Goal: Task Accomplishment & Management: Use online tool/utility

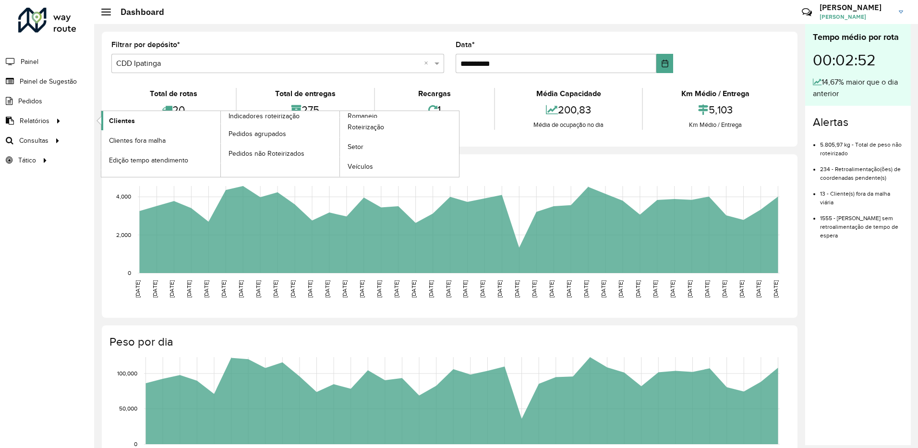
click at [117, 121] on span "Clientes" at bounding box center [122, 121] width 26 height 10
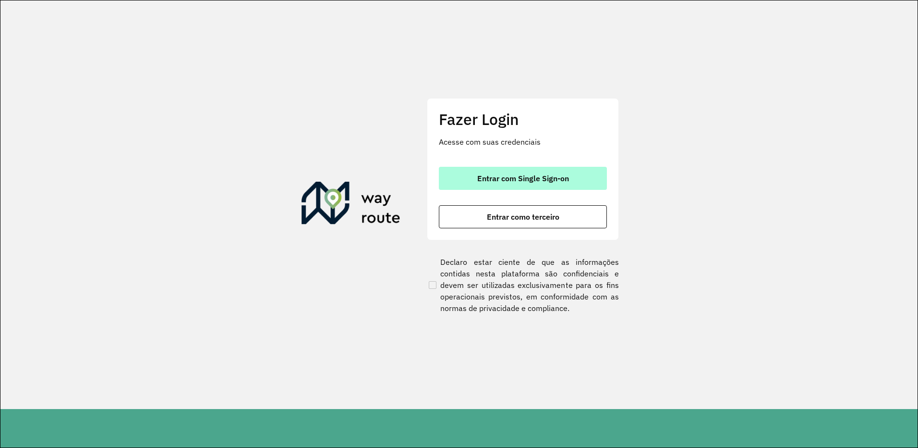
click at [508, 176] on span "Entrar com Single Sign-on" at bounding box center [523, 178] width 92 height 8
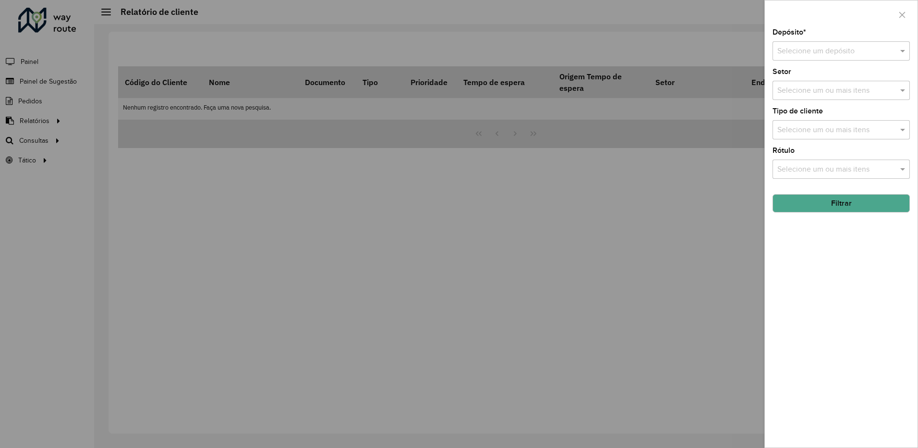
click at [826, 47] on input "text" at bounding box center [831, 52] width 109 height 12
click at [793, 94] on span "CDD Ipatinga" at bounding box center [799, 95] width 45 height 8
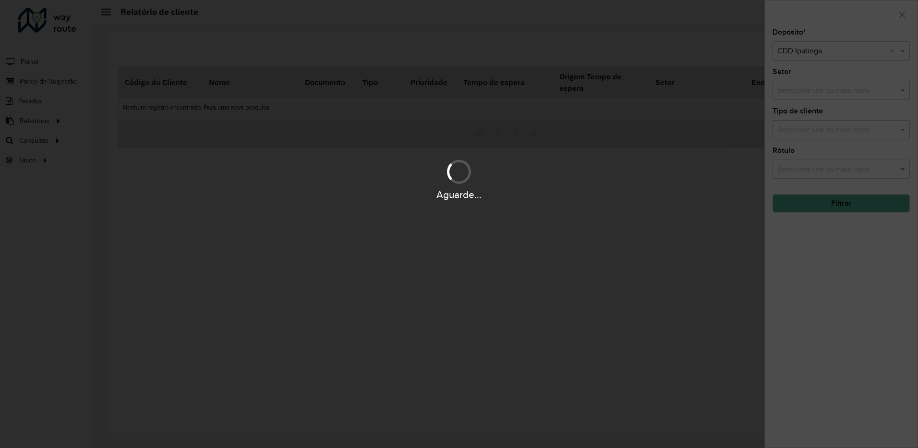
click at [797, 90] on hb-app "Aguarde... Pop-up bloqueado! Seu navegador bloqueou automáticamente a abertura …" at bounding box center [459, 224] width 918 height 448
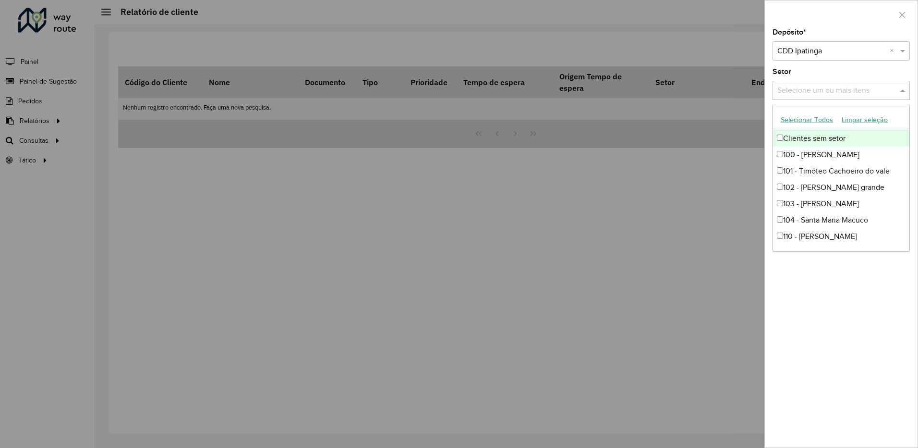
click at [797, 90] on input "text" at bounding box center [836, 91] width 123 height 12
click at [810, 73] on div "Setor Selecione um ou mais itens" at bounding box center [841, 84] width 137 height 32
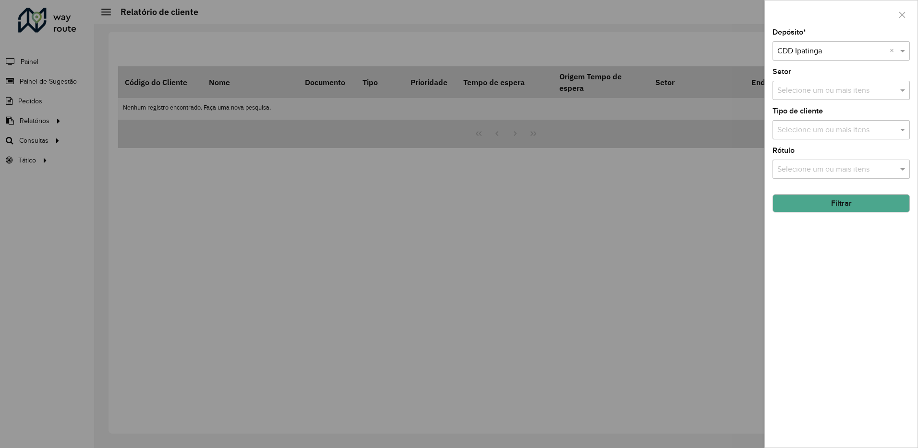
click at [381, 28] on div at bounding box center [459, 224] width 918 height 448
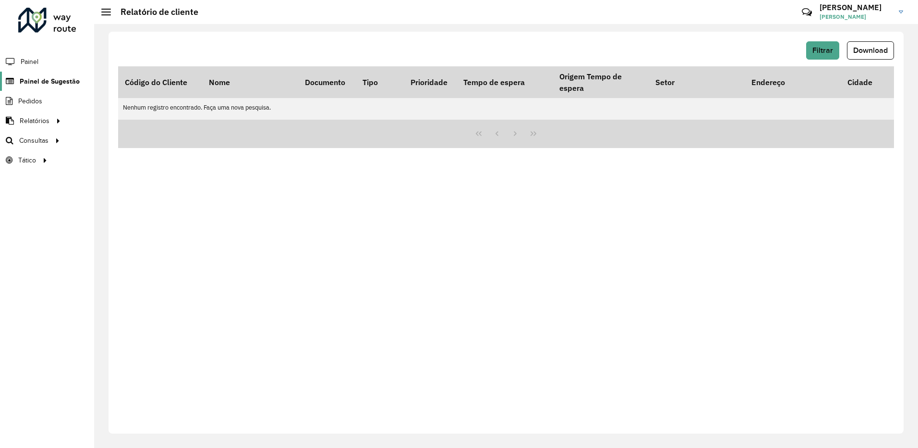
click at [38, 78] on span "Painel de Sugestão" at bounding box center [50, 81] width 60 height 10
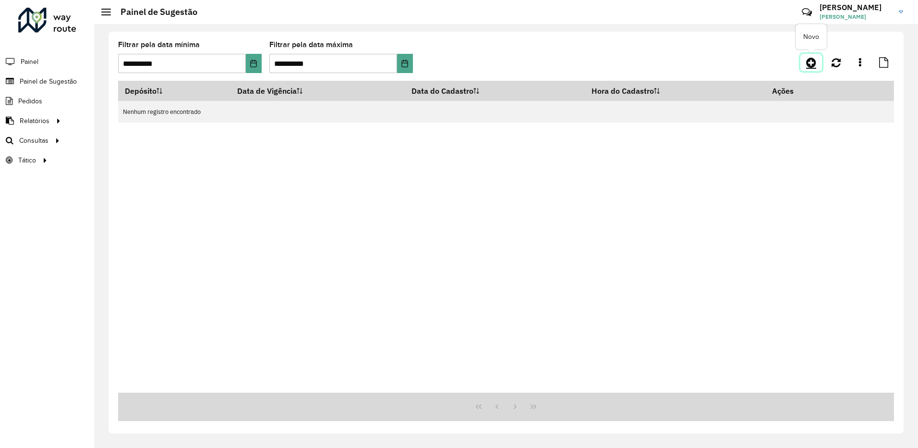
click at [812, 61] on icon at bounding box center [811, 63] width 10 height 12
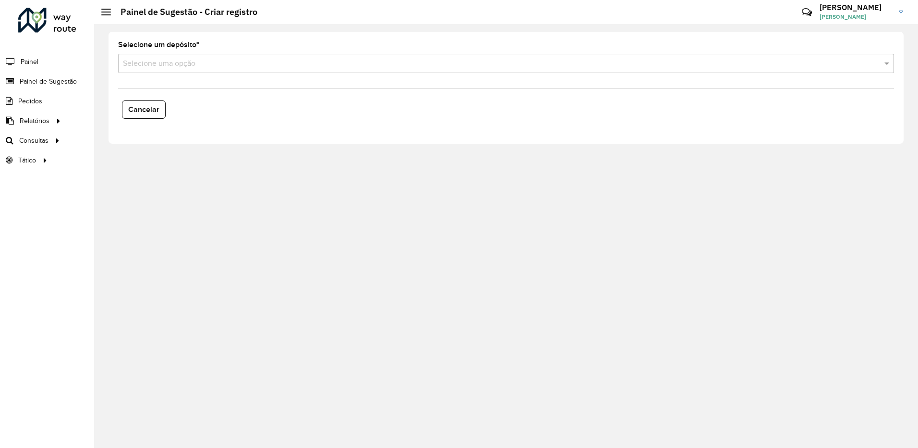
click at [348, 61] on input "text" at bounding box center [496, 64] width 747 height 12
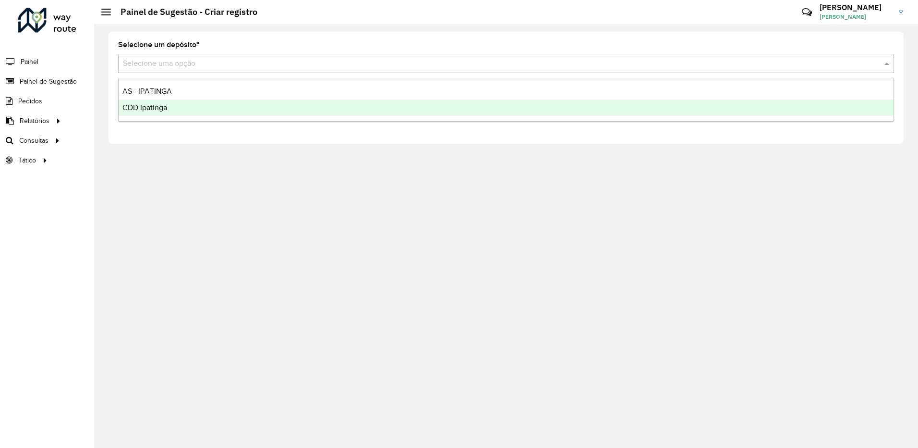
click at [225, 104] on div "CDD Ipatinga" at bounding box center [506, 107] width 775 height 16
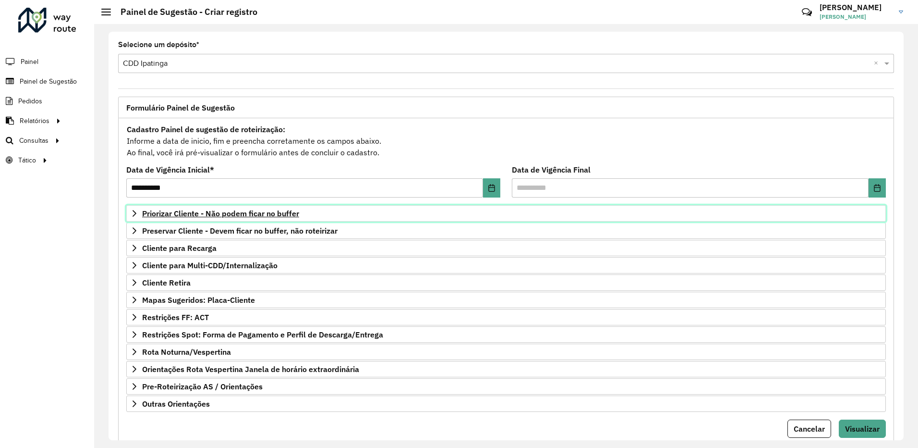
click at [326, 210] on link "Priorizar Cliente - Não podem ficar no buffer" at bounding box center [506, 213] width 760 height 16
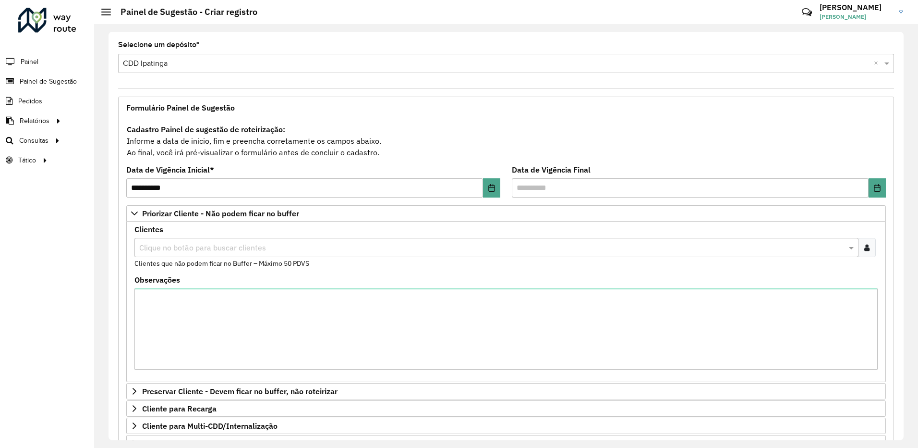
click at [235, 244] on input "text" at bounding box center [492, 248] width 710 height 12
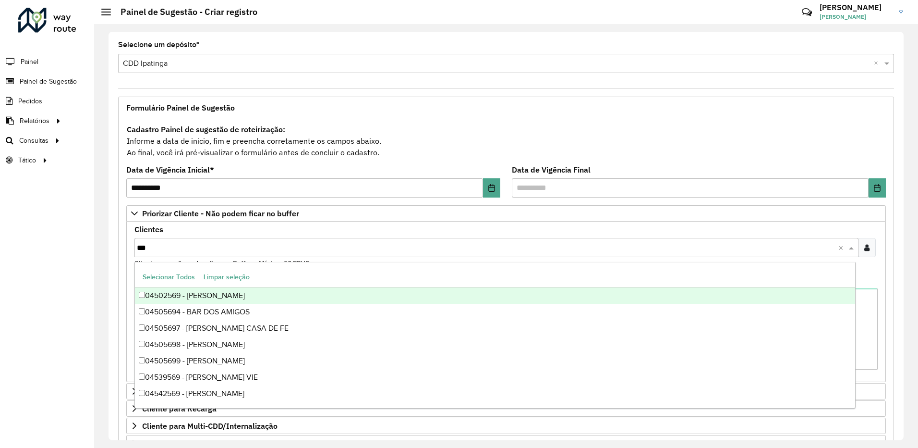
type input "****"
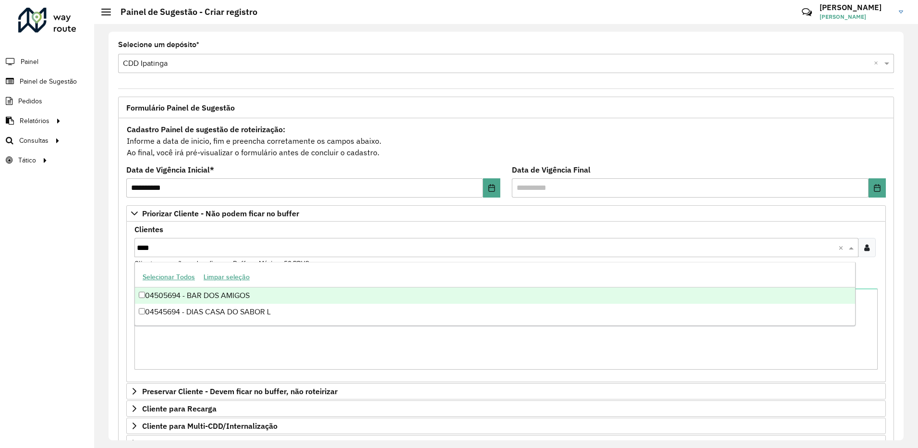
click at [243, 298] on div "04505694 - BAR DOS AMIGOS" at bounding box center [495, 295] width 720 height 16
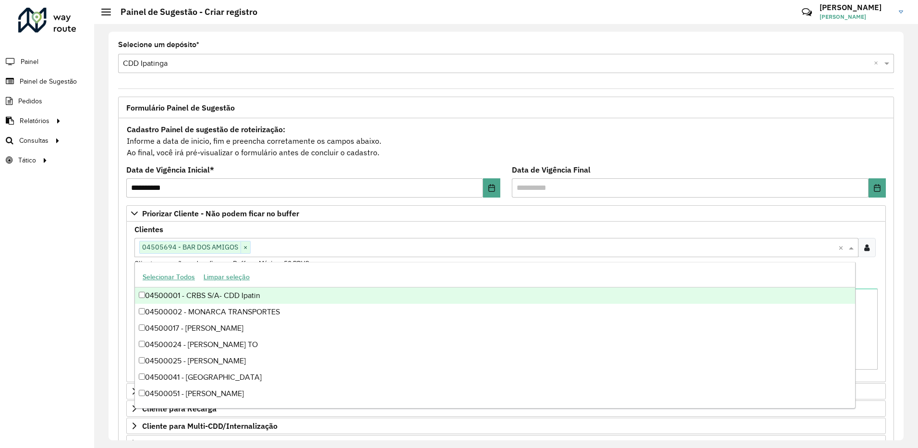
click at [881, 283] on div "Clientes Clique no botão para buscar clientes 04505694 - BAR DOS AMIGOS × × Cli…" at bounding box center [506, 301] width 760 height 160
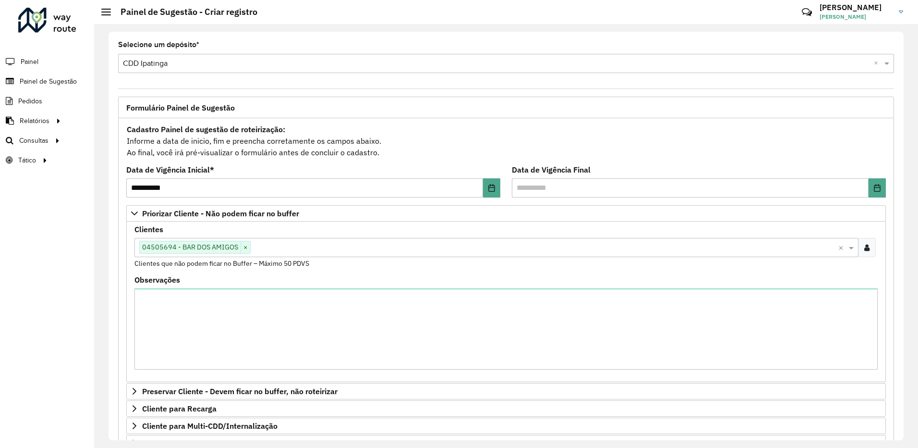
scroll to position [192, 0]
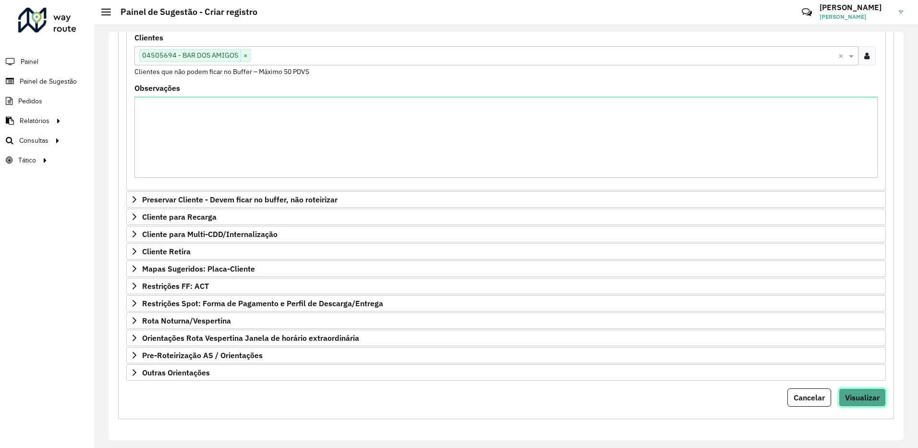
click at [876, 405] on button "Visualizar" at bounding box center [862, 397] width 47 height 18
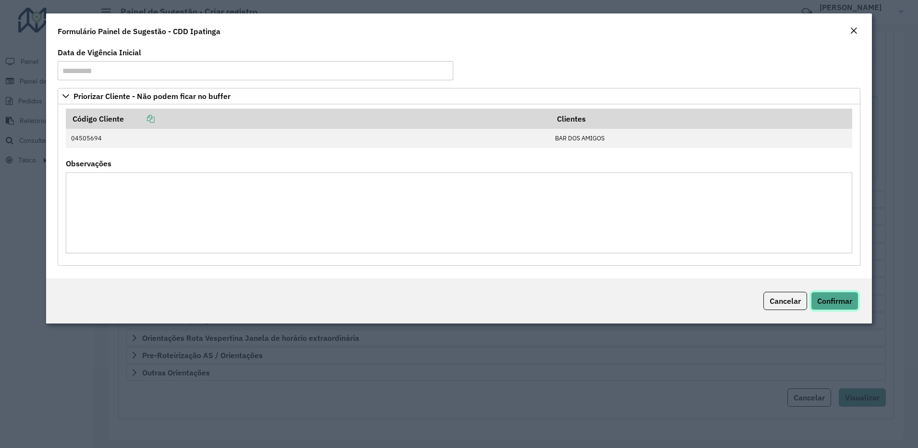
click at [853, 300] on button "Confirmar" at bounding box center [835, 300] width 48 height 18
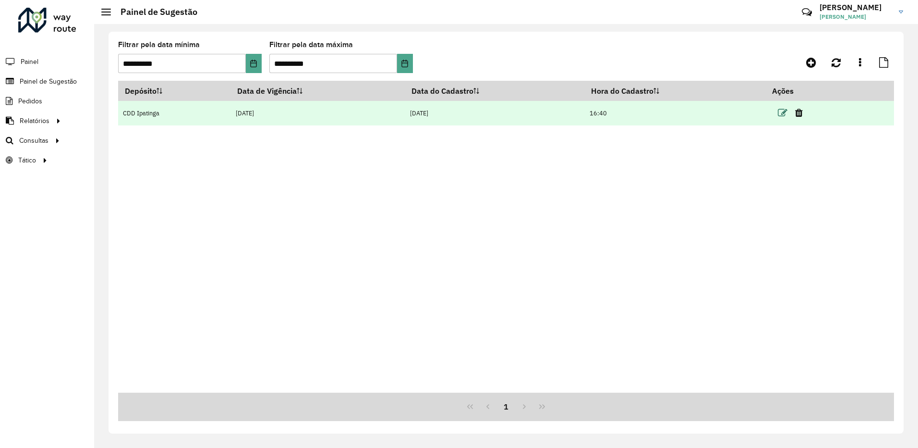
click at [781, 114] on icon at bounding box center [783, 113] width 10 height 10
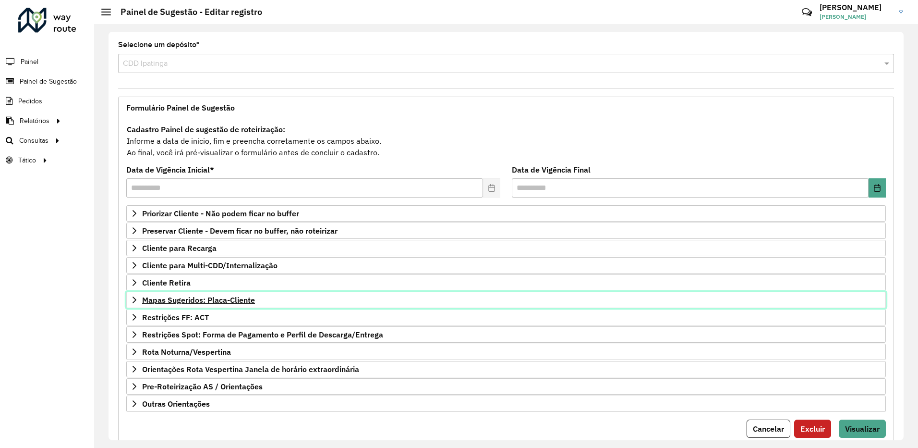
click at [221, 302] on span "Mapas Sugeridos: Placa-Cliente" at bounding box center [198, 300] width 113 height 8
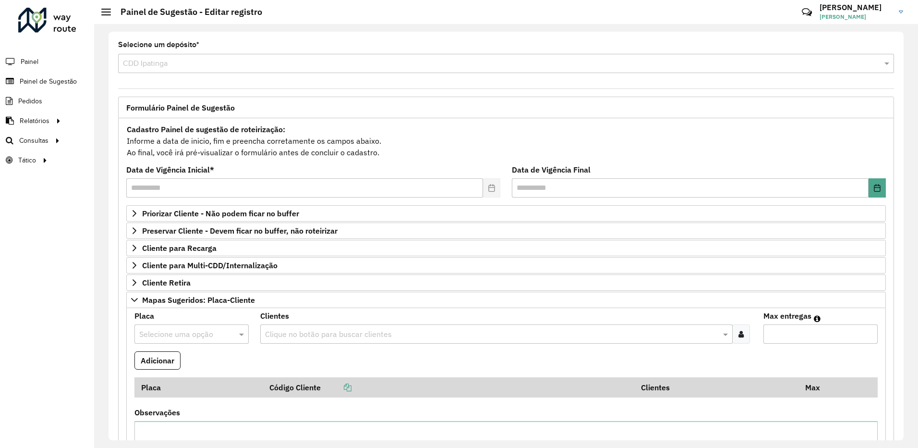
click at [181, 330] on input "text" at bounding box center [181, 334] width 85 height 12
type input "***"
click at [182, 310] on div "ENZ9H39" at bounding box center [191, 311] width 113 height 16
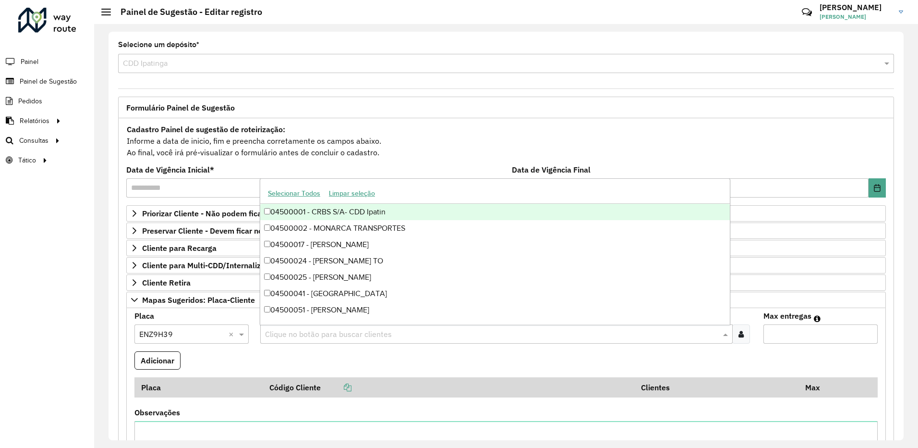
click at [323, 335] on input "text" at bounding box center [492, 334] width 458 height 12
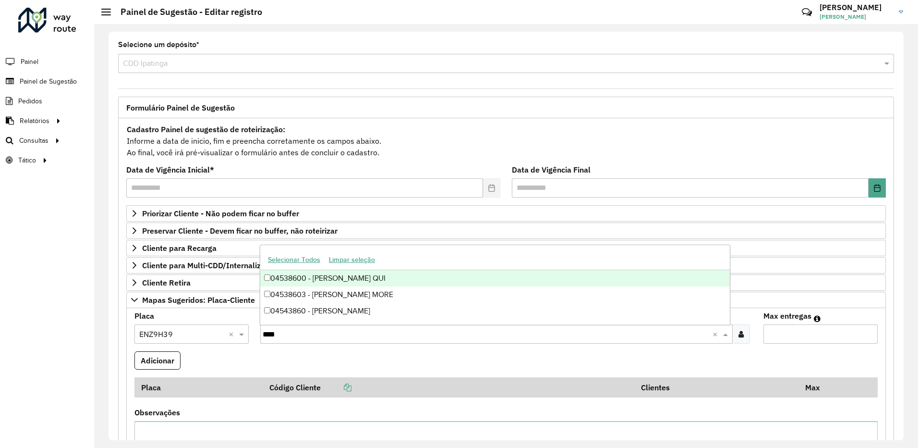
type input "*****"
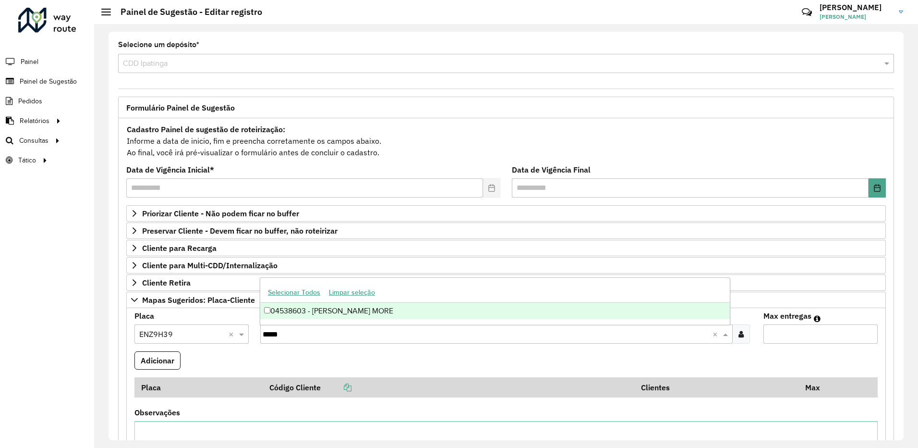
click at [390, 312] on div "04538603 - JOSE CRESCENCIO MORE" at bounding box center [495, 311] width 470 height 16
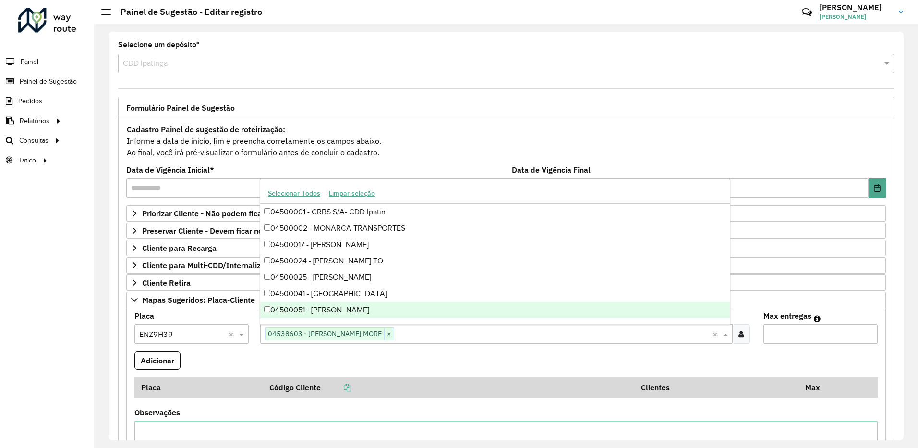
click at [807, 334] on input "Max entregas" at bounding box center [820, 333] width 114 height 19
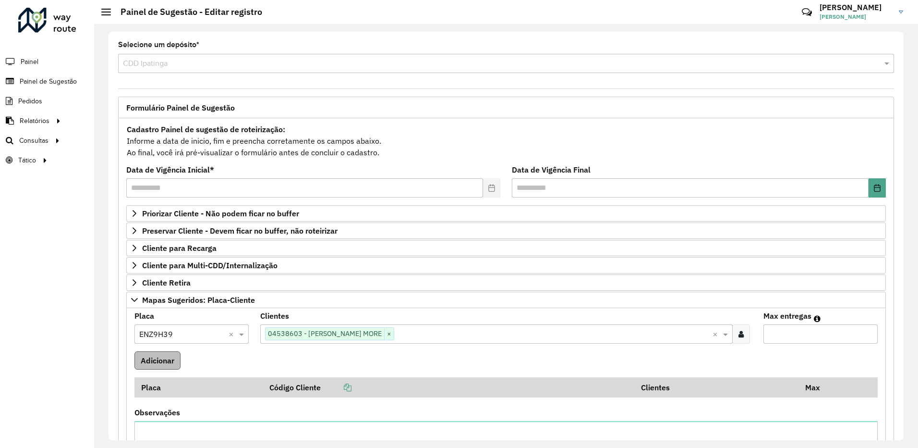
type input "**"
click at [157, 355] on button "Adicionar" at bounding box center [157, 360] width 46 height 18
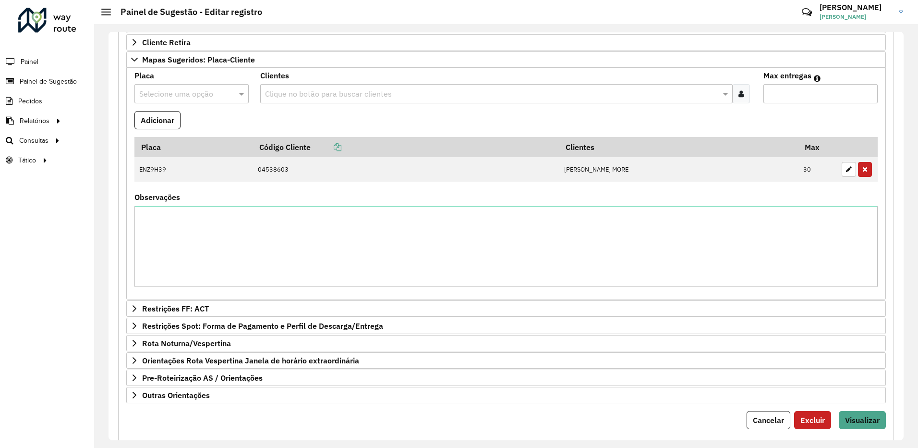
scroll to position [263, 0]
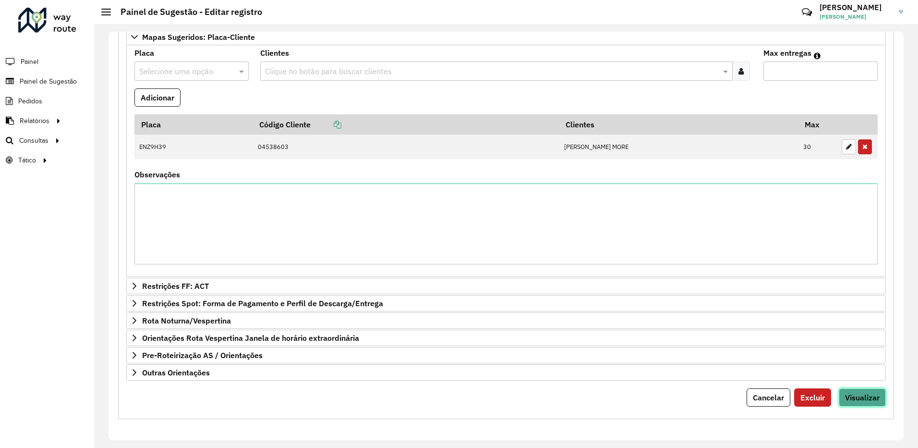
click at [875, 398] on span "Visualizar" at bounding box center [862, 397] width 35 height 10
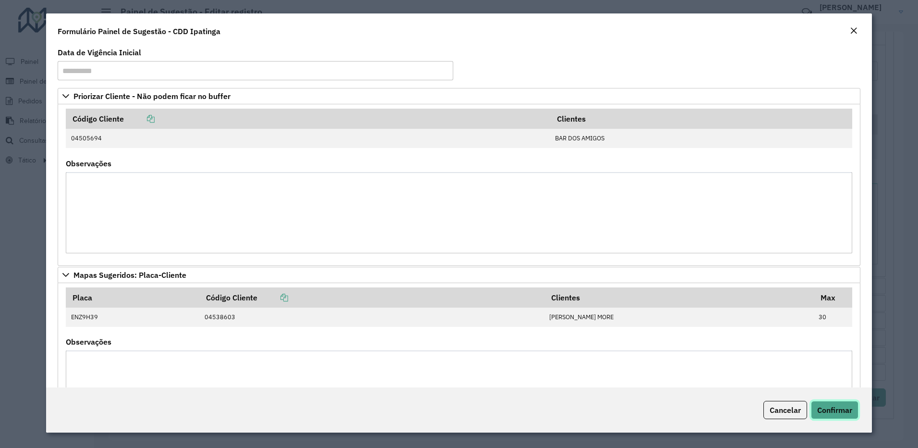
click at [858, 408] on button "Confirmar" at bounding box center [835, 409] width 48 height 18
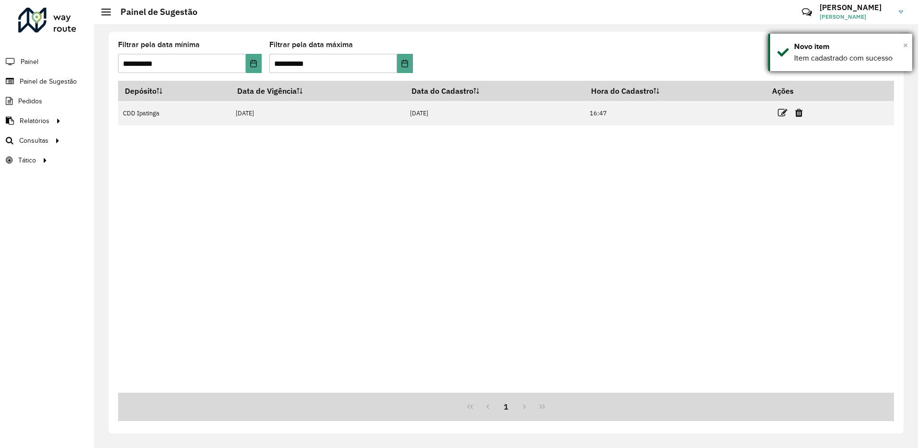
click at [905, 45] on span "×" at bounding box center [905, 45] width 5 height 11
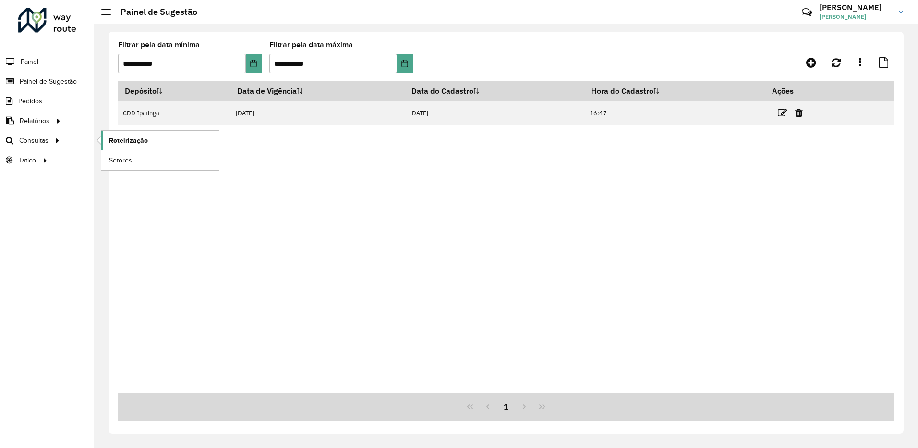
click at [121, 140] on span "Roteirização" at bounding box center [128, 140] width 39 height 10
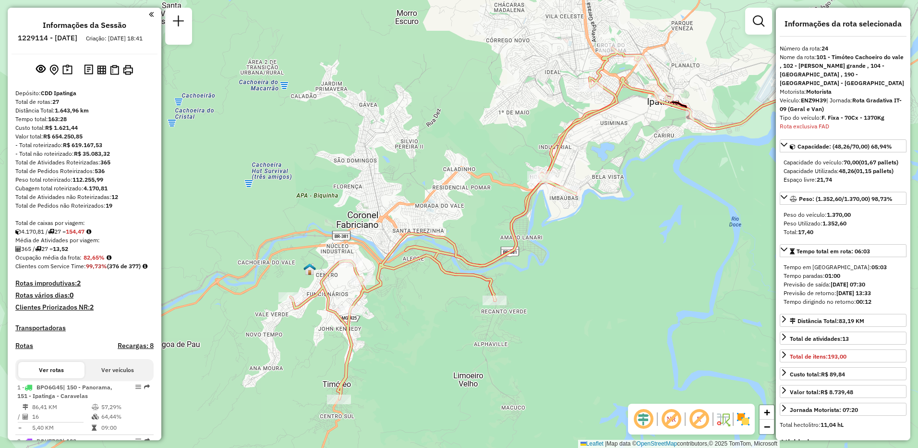
select select "**********"
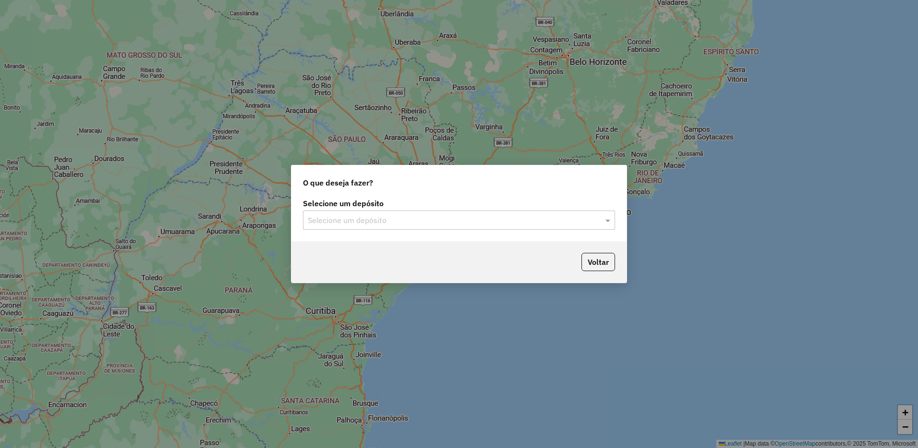
click at [379, 221] on input "text" at bounding box center [449, 221] width 283 height 12
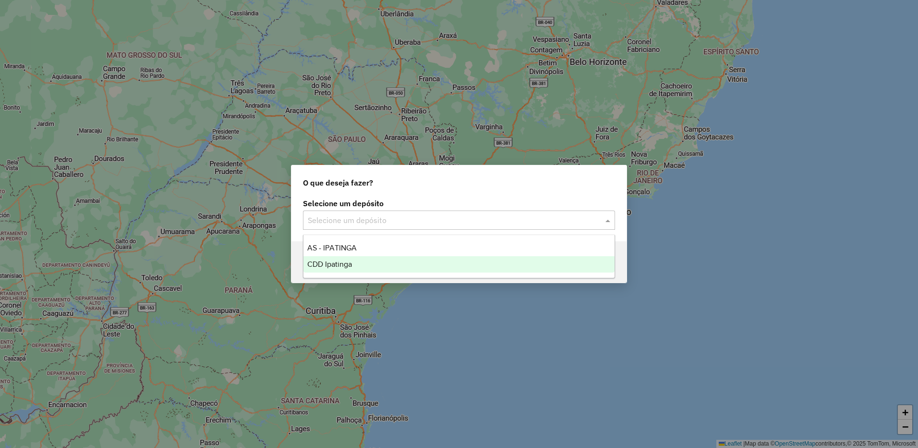
click at [351, 261] on span "CDD Ipatinga" at bounding box center [329, 264] width 45 height 8
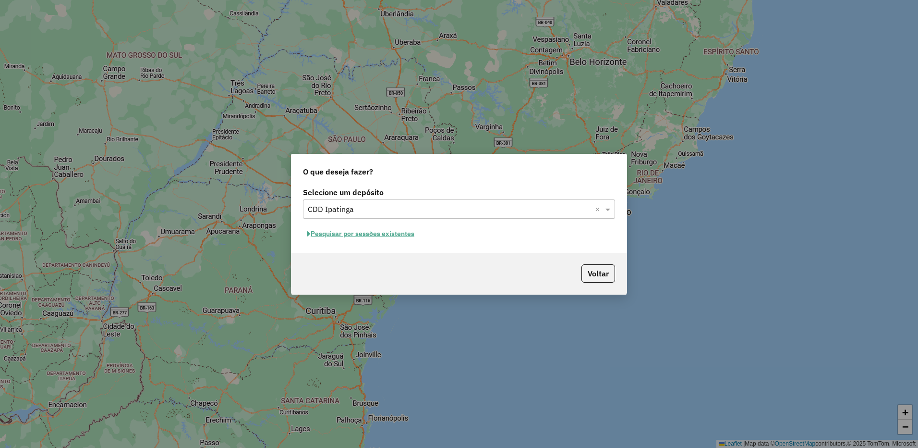
click at [375, 237] on button "Pesquisar por sessões existentes" at bounding box center [361, 233] width 116 height 15
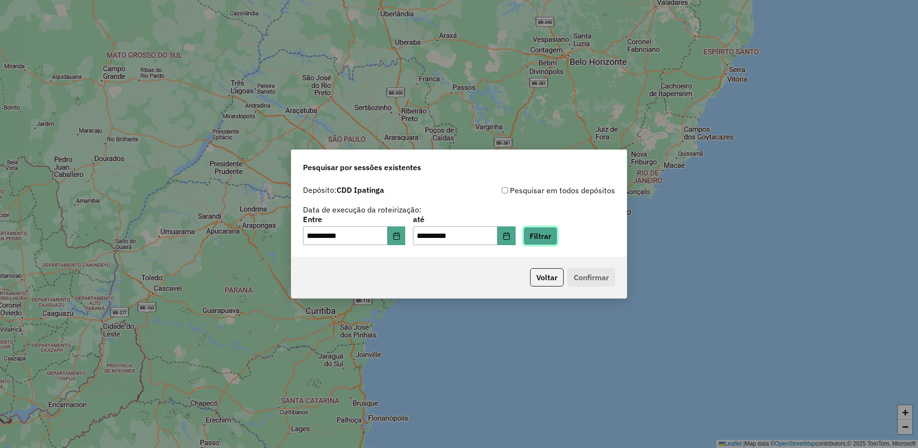
click at [555, 245] on button "Filtrar" at bounding box center [540, 236] width 34 height 18
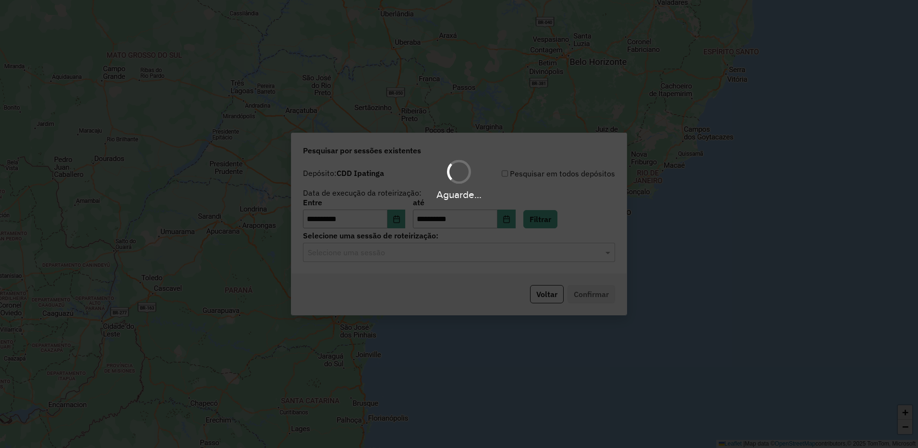
click at [493, 252] on hb-app "**********" at bounding box center [459, 224] width 918 height 448
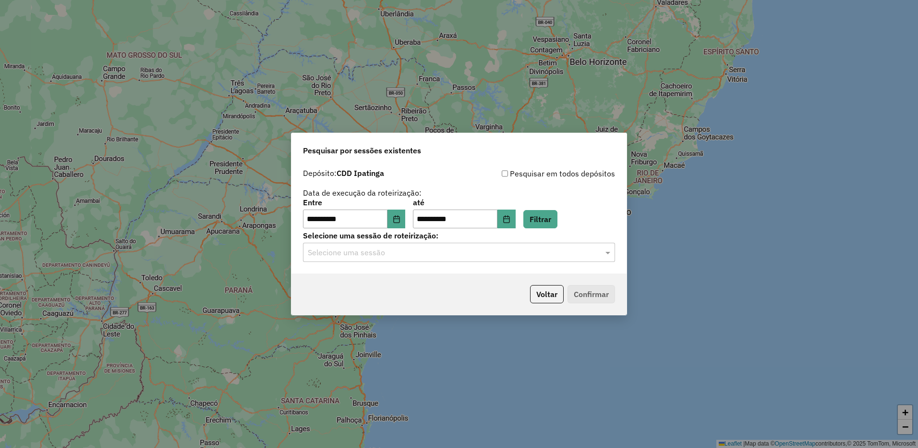
click at [457, 260] on div "Selecione uma sessão" at bounding box center [459, 251] width 312 height 19
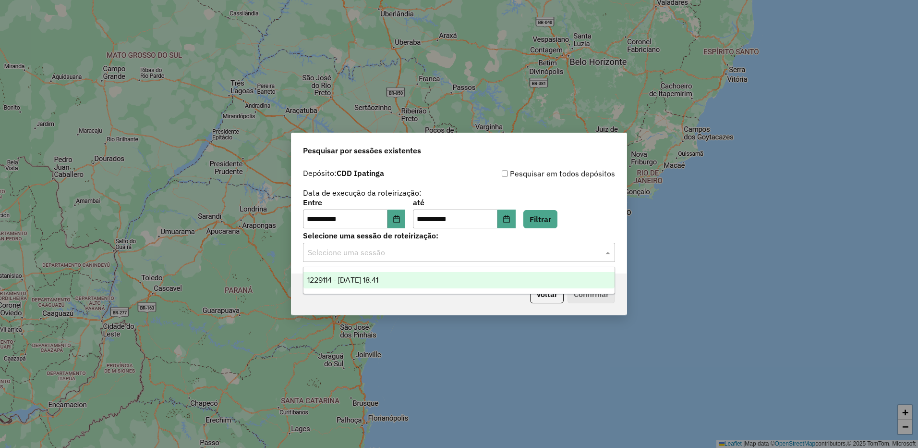
click at [406, 276] on div "1229114 - 13/08/2025 18:41" at bounding box center [458, 280] width 311 height 16
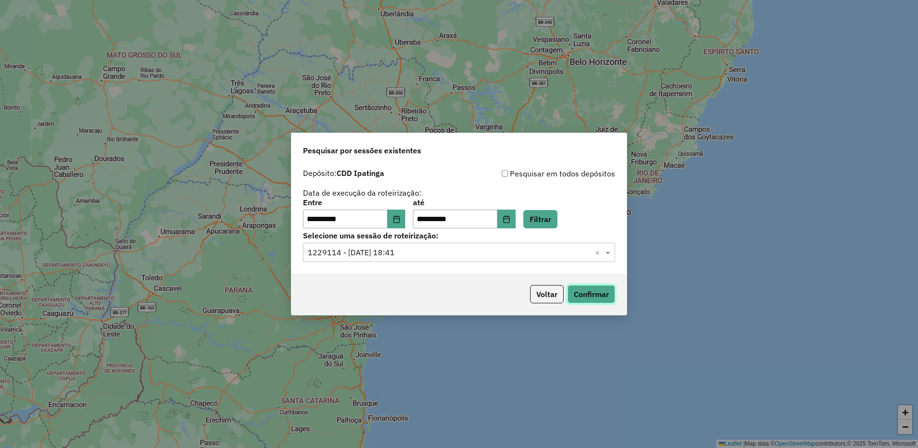
click at [571, 290] on button "Confirmar" at bounding box center [592, 294] width 48 height 18
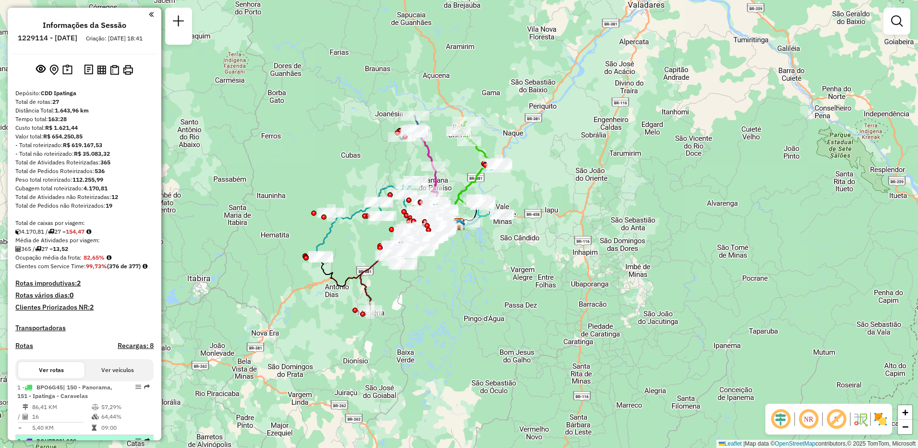
scroll to position [144, 0]
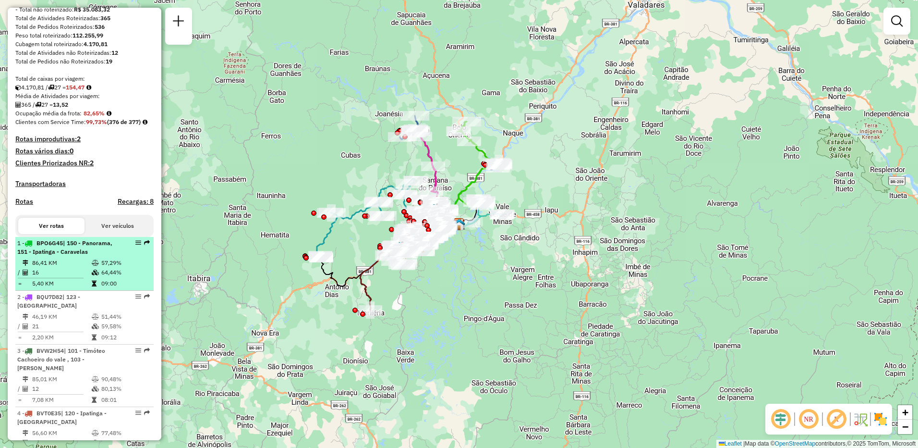
select select "**********"
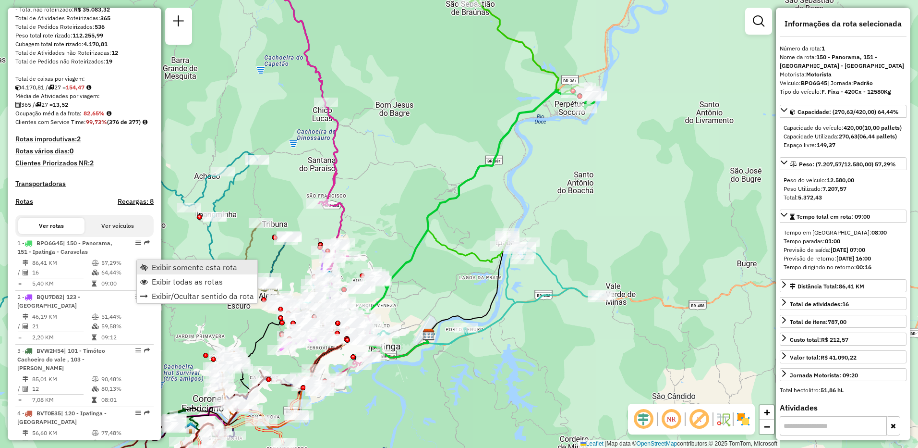
click at [159, 266] on span "Exibir somente esta rota" at bounding box center [194, 267] width 85 height 8
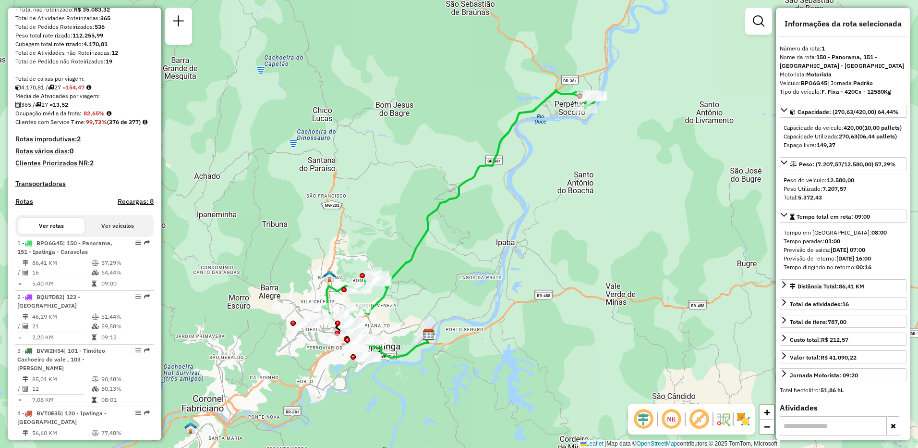
click at [678, 422] on em at bounding box center [671, 418] width 23 height 23
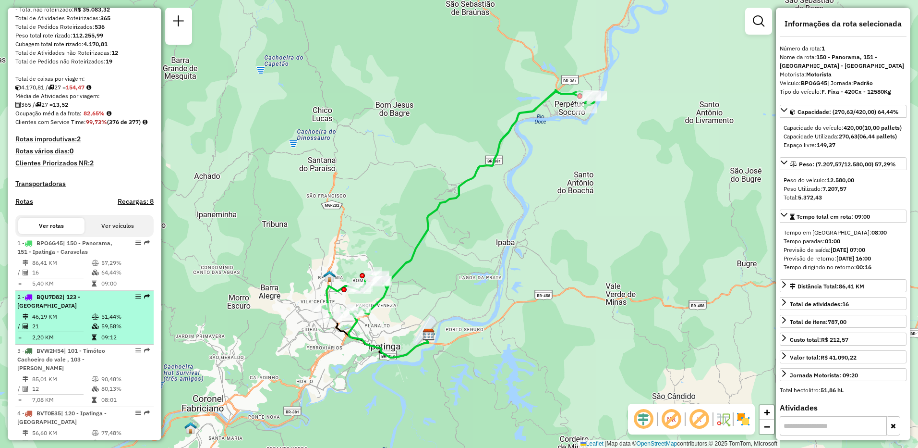
click at [62, 321] on td "46,19 KM" at bounding box center [62, 317] width 60 height 10
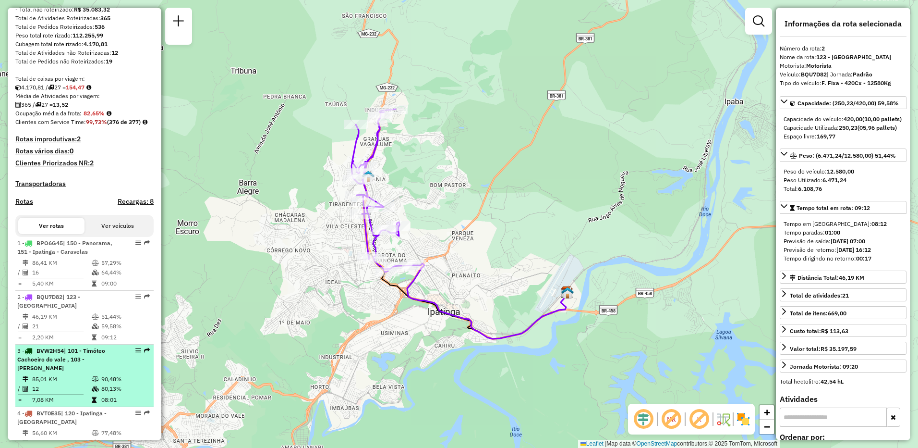
click at [59, 372] on div "3 - BVW2H54 | 101 - [GEOGRAPHIC_DATA] , 103 - Marlielia Jaguaraçu" at bounding box center [68, 359] width 102 height 26
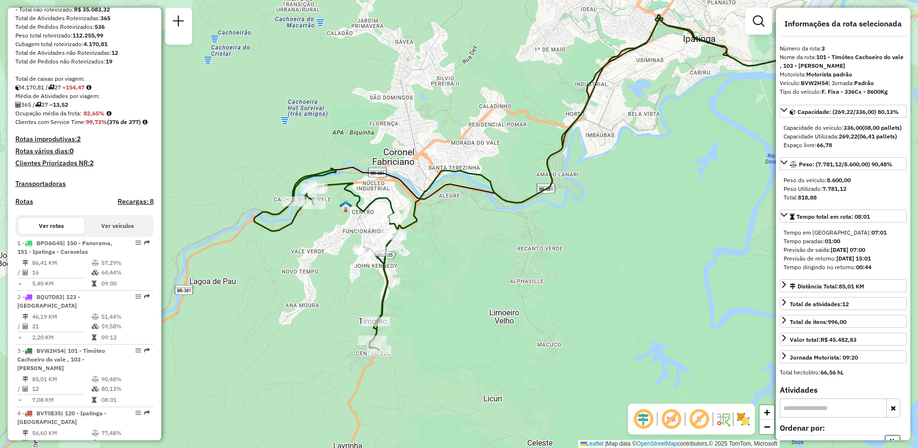
drag, startPoint x: 391, startPoint y: 323, endPoint x: 470, endPoint y: 282, distance: 88.9
click at [470, 282] on div "Janela de atendimento Grade de atendimento Capacidade Transportadoras Veículos …" at bounding box center [459, 224] width 918 height 448
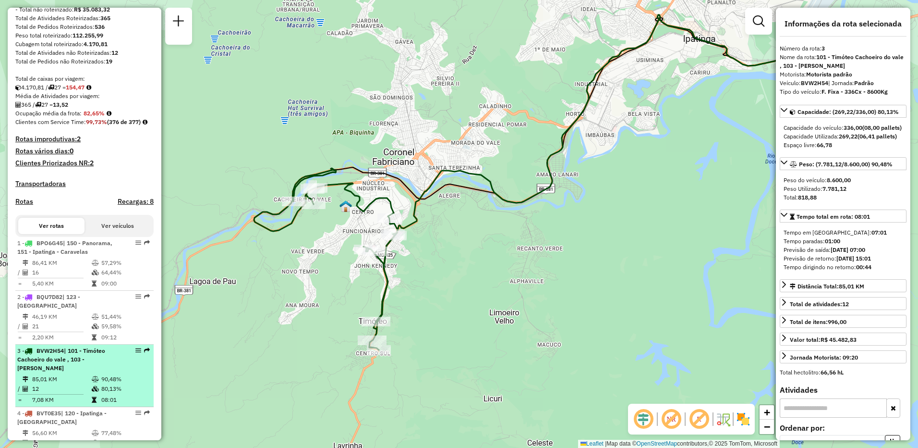
scroll to position [240, 0]
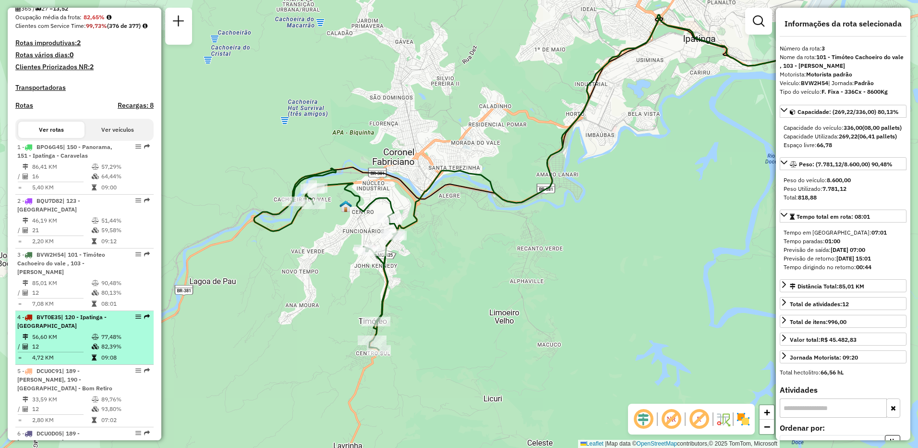
click at [78, 341] on td "56,60 KM" at bounding box center [62, 337] width 60 height 10
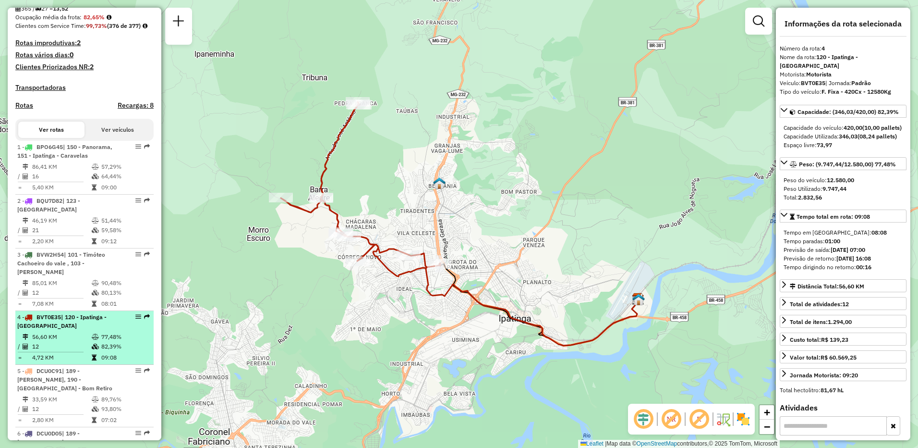
scroll to position [336, 0]
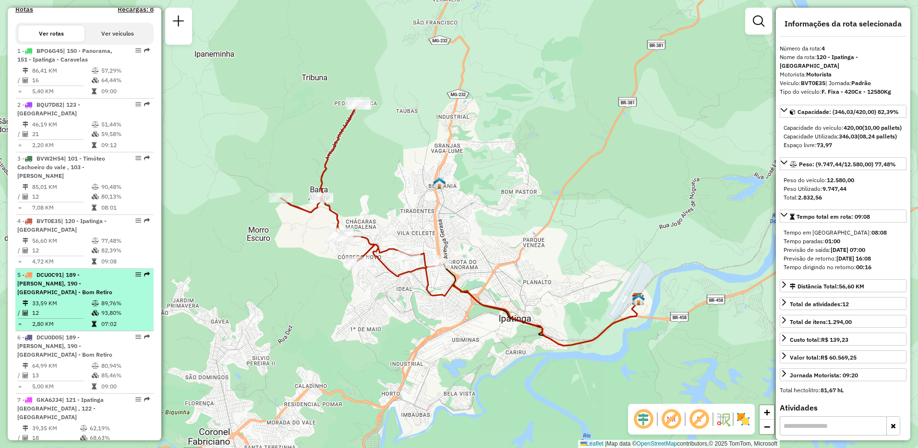
click at [85, 306] on li "5 - DCU0C91 | 189 - [PERSON_NAME], 190 - [GEOGRAPHIC_DATA] - [GEOGRAPHIC_DATA] …" at bounding box center [84, 299] width 138 height 62
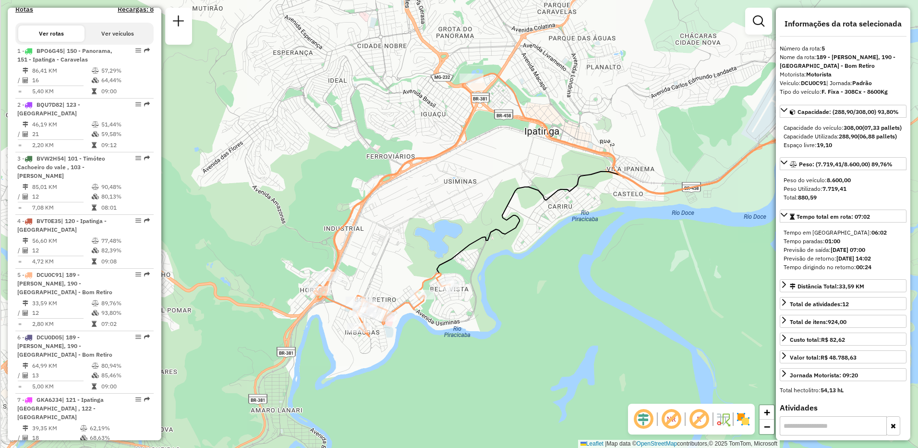
drag, startPoint x: 299, startPoint y: 346, endPoint x: 436, endPoint y: 192, distance: 205.8
click at [400, 327] on div "Janela de atendimento Grade de atendimento Capacidade Transportadoras Veículos …" at bounding box center [459, 224] width 918 height 448
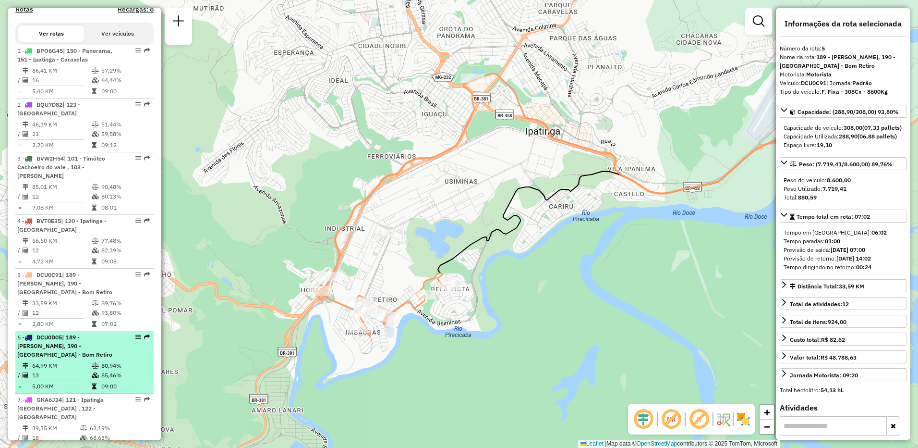
click at [75, 353] on span "| 189 - [PERSON_NAME], 190 - [GEOGRAPHIC_DATA] - Bom Retiro" at bounding box center [64, 345] width 95 height 24
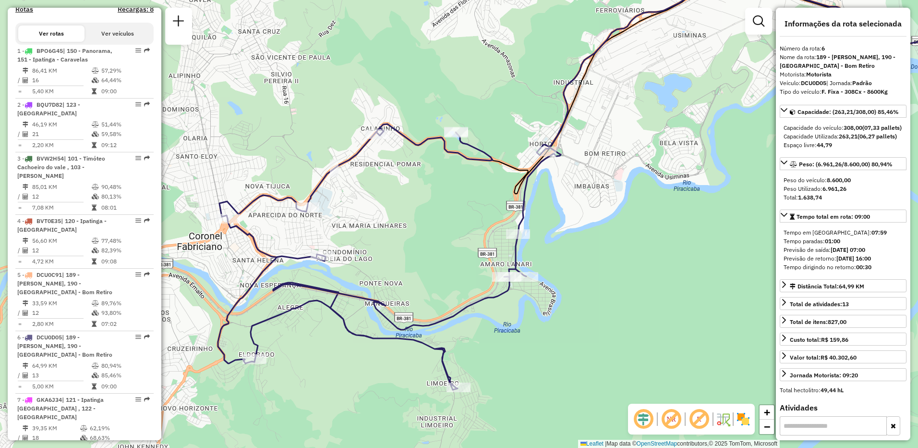
drag, startPoint x: 286, startPoint y: 301, endPoint x: 453, endPoint y: 244, distance: 176.0
click at [453, 244] on div "Janela de atendimento Grade de atendimento Capacidade Transportadoras Veículos …" at bounding box center [459, 224] width 918 height 448
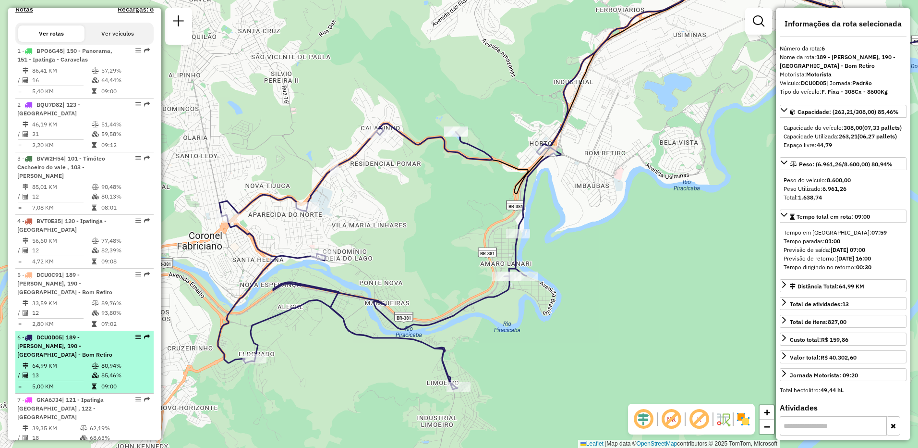
scroll to position [384, 0]
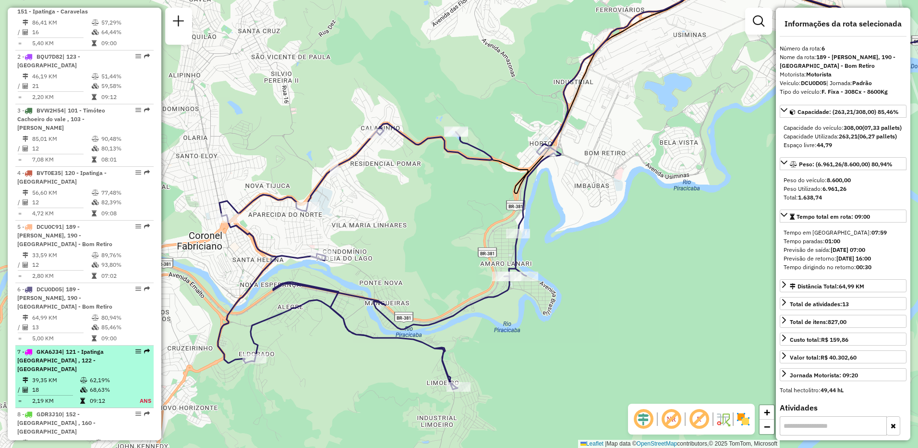
click at [103, 377] on td "62,19%" at bounding box center [108, 380] width 39 height 10
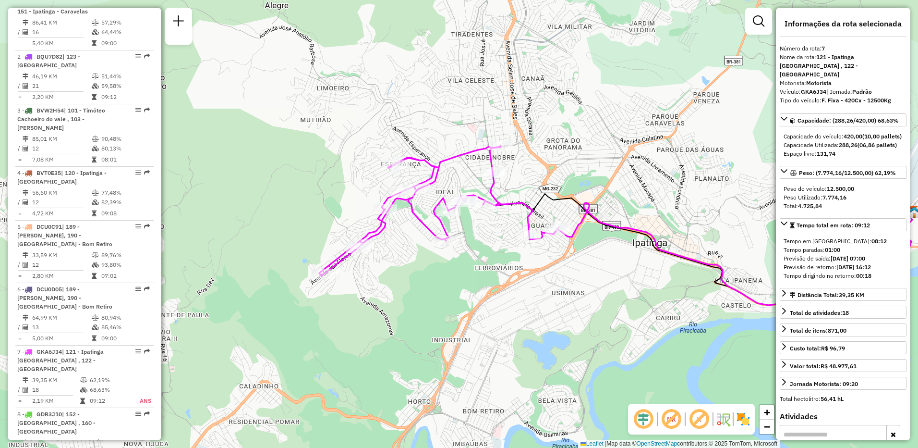
drag, startPoint x: 288, startPoint y: 306, endPoint x: 430, endPoint y: 309, distance: 142.6
click at [430, 309] on div "Janela de atendimento Grade de atendimento Capacidade Transportadoras Veículos …" at bounding box center [459, 224] width 918 height 448
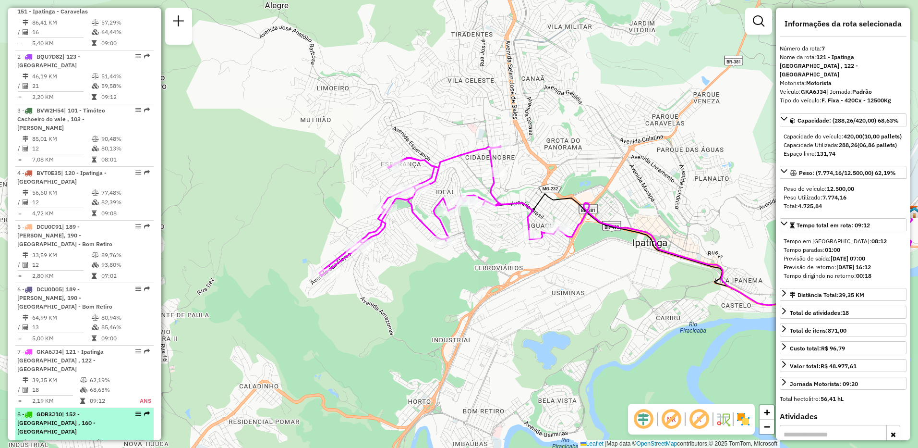
scroll to position [432, 0]
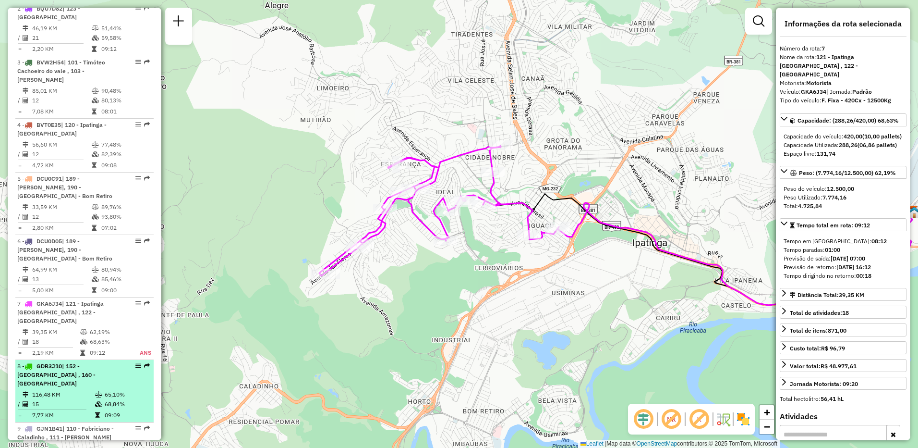
click at [100, 391] on icon at bounding box center [98, 394] width 7 height 6
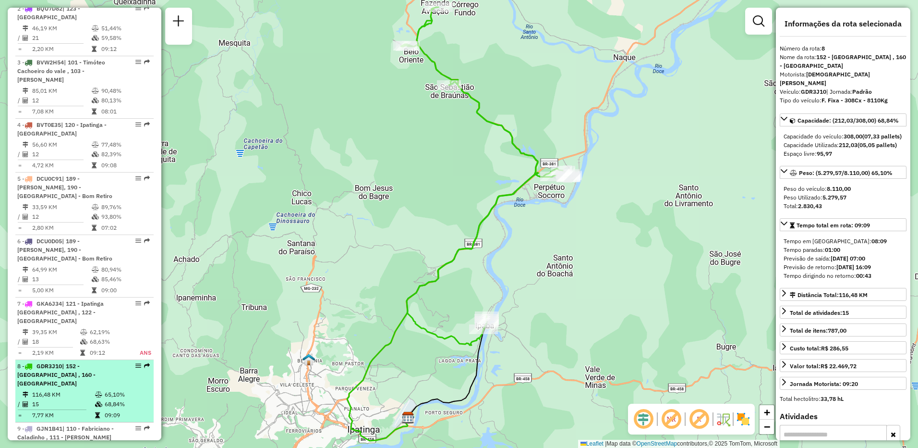
scroll to position [480, 0]
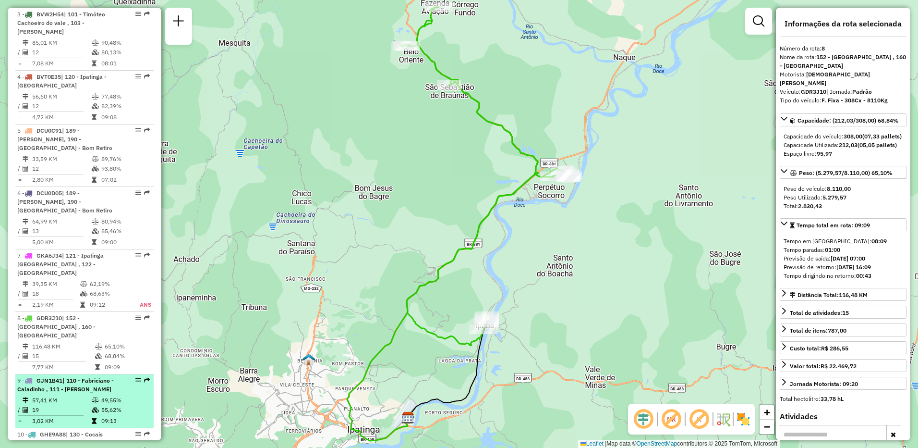
click at [100, 379] on span "| 110 - Fabriciano - Caladinho , 111 - [PERSON_NAME]" at bounding box center [65, 384] width 97 height 16
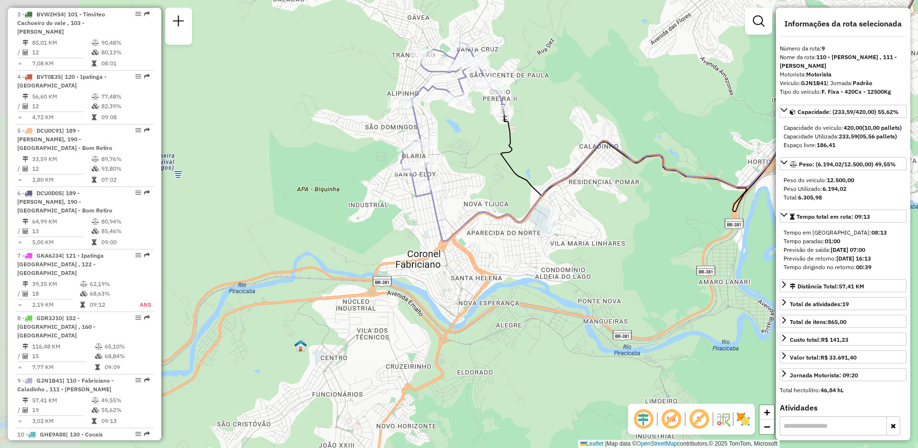
drag, startPoint x: 307, startPoint y: 293, endPoint x: 670, endPoint y: 172, distance: 382.6
click at [670, 172] on icon at bounding box center [838, 102] width 827 height 278
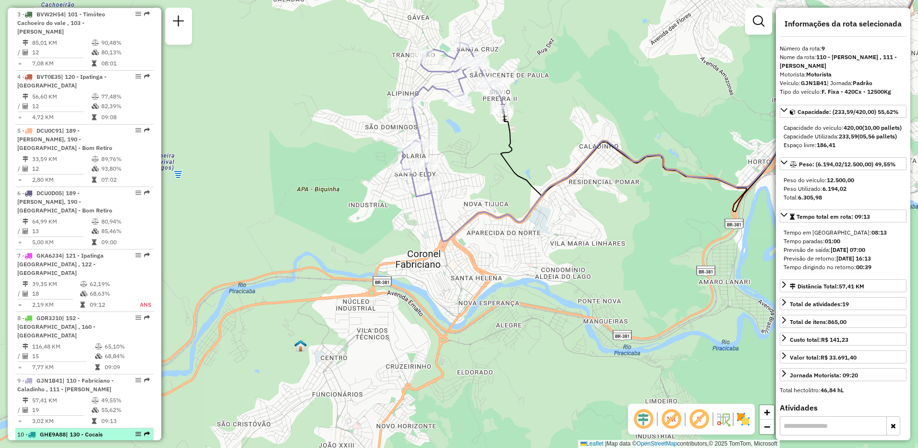
scroll to position [528, 0]
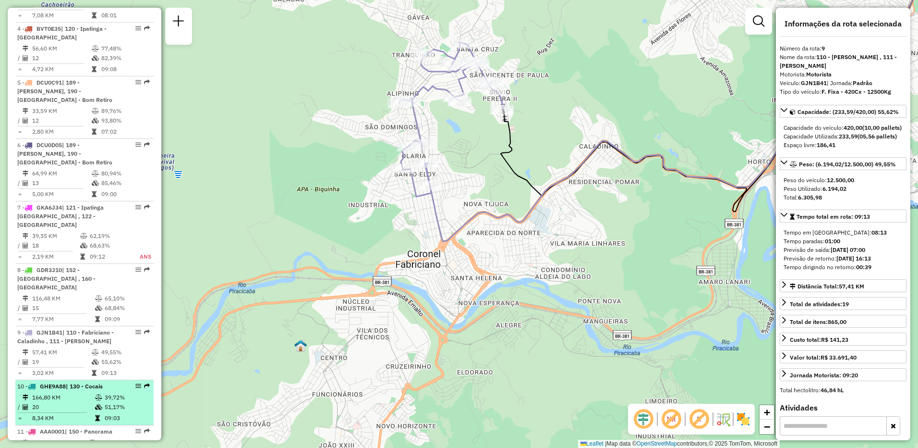
click at [89, 392] on td "166,80 KM" at bounding box center [63, 397] width 63 height 10
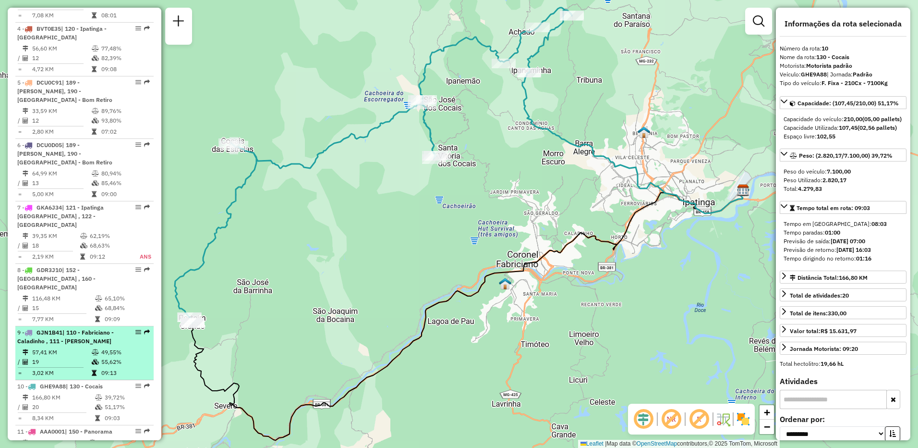
scroll to position [624, 0]
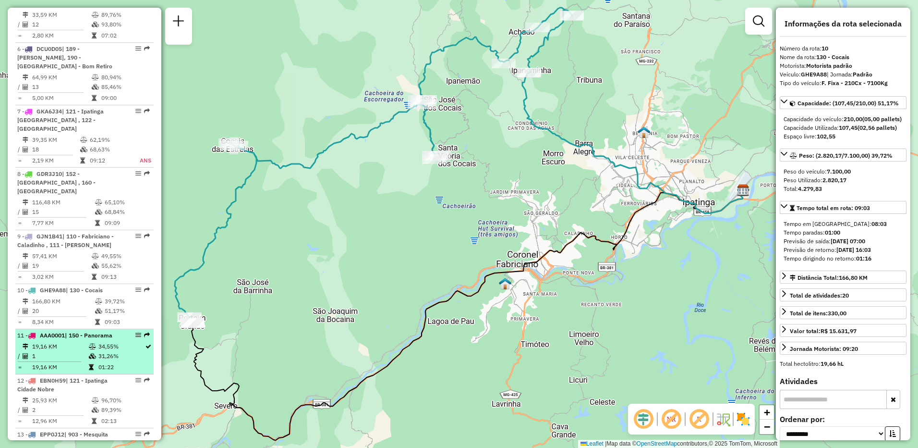
click at [91, 352] on table "19,16 KM 34,55% / 1 31,26% = 19,16 KM 01:22" at bounding box center [84, 356] width 134 height 30
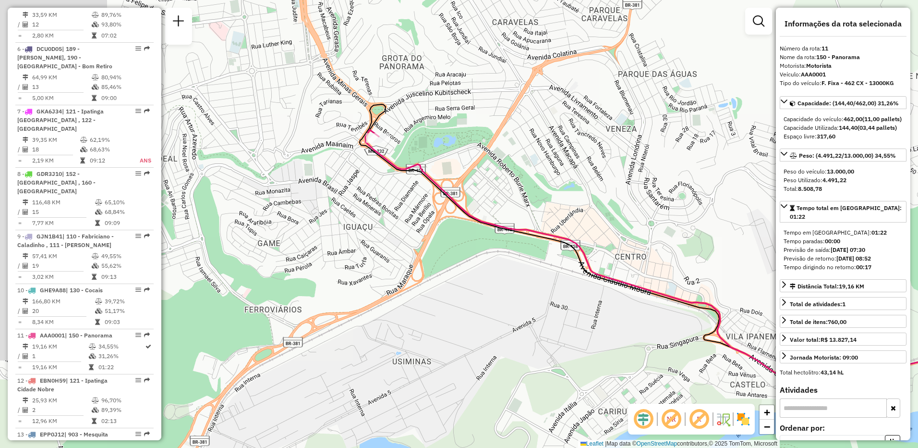
drag, startPoint x: 271, startPoint y: 272, endPoint x: 542, endPoint y: 292, distance: 271.1
click at [542, 292] on div "Janela de atendimento Grade de atendimento Capacidade Transportadoras Veículos …" at bounding box center [459, 224] width 918 height 448
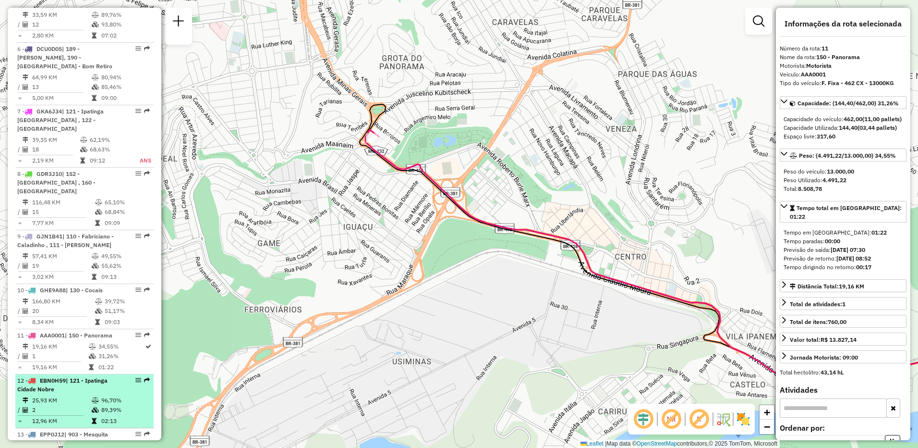
click at [68, 395] on td "25,93 KM" at bounding box center [62, 400] width 60 height 10
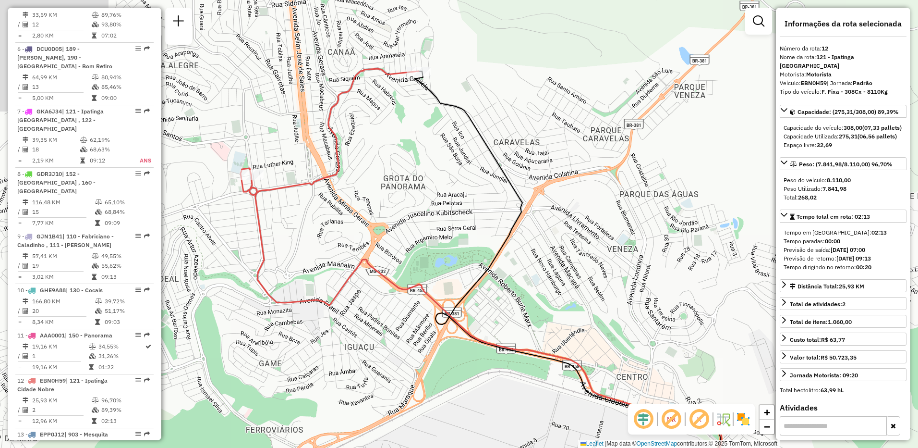
drag, startPoint x: 390, startPoint y: 163, endPoint x: 601, endPoint y: 243, distance: 225.7
click at [611, 244] on div "Janela de atendimento Grade de atendimento Capacidade Transportadoras Veículos …" at bounding box center [459, 224] width 918 height 448
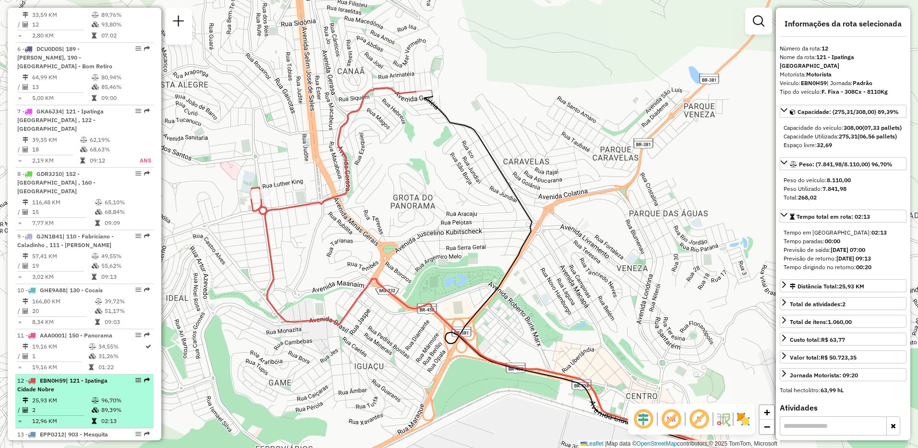
scroll to position [672, 0]
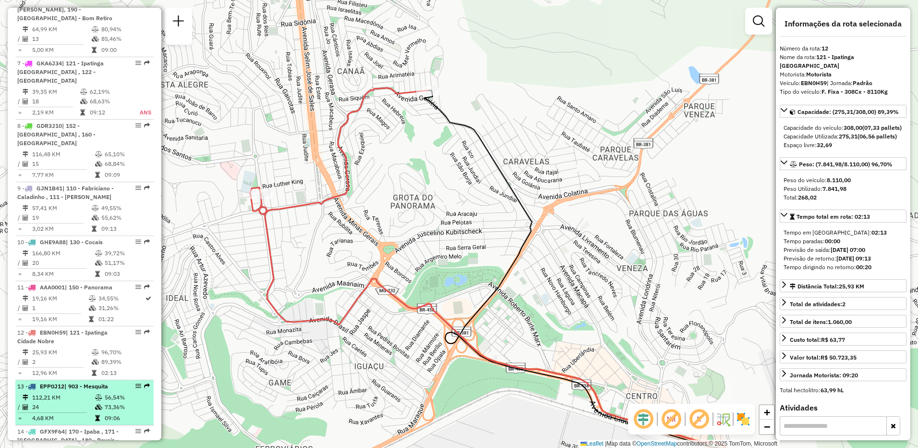
click at [73, 392] on td "112,21 KM" at bounding box center [63, 397] width 63 height 10
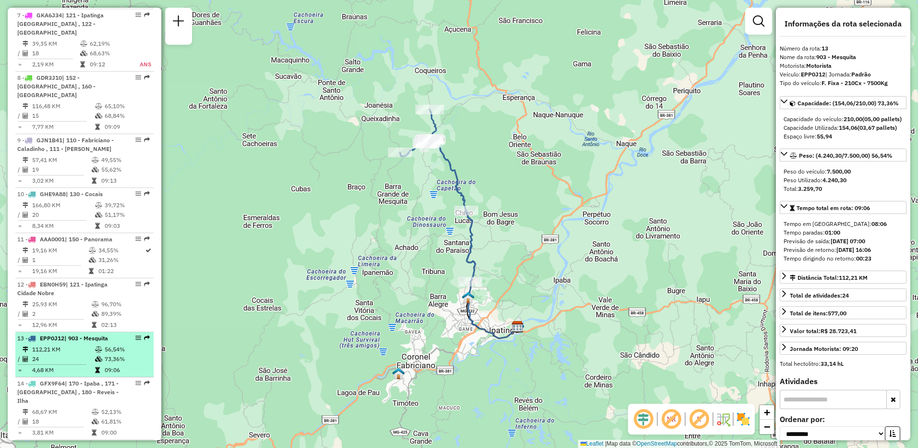
scroll to position [768, 0]
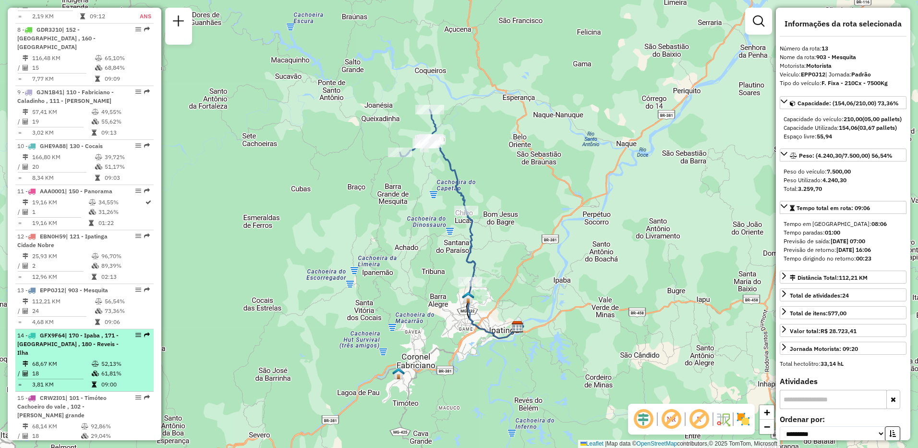
click at [93, 359] on td at bounding box center [96, 364] width 10 height 10
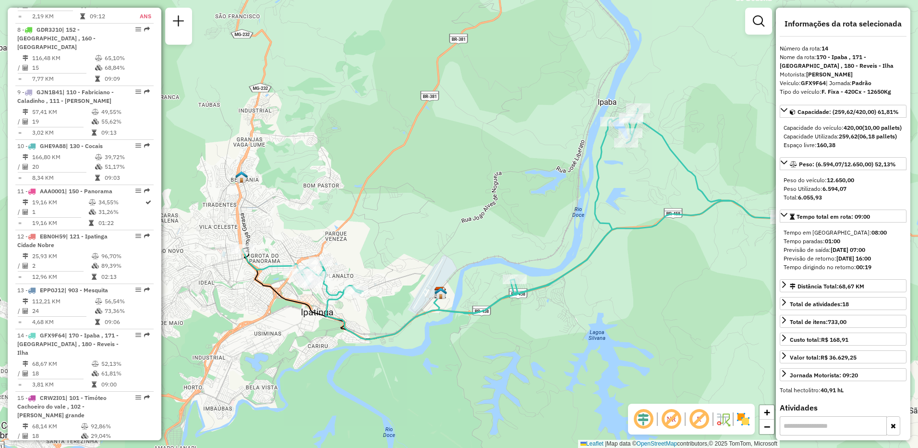
drag, startPoint x: 452, startPoint y: 340, endPoint x: 511, endPoint y: 340, distance: 59.1
click at [511, 340] on div "Janela de atendimento Grade de atendimento Capacidade Transportadoras Veículos …" at bounding box center [459, 224] width 918 height 448
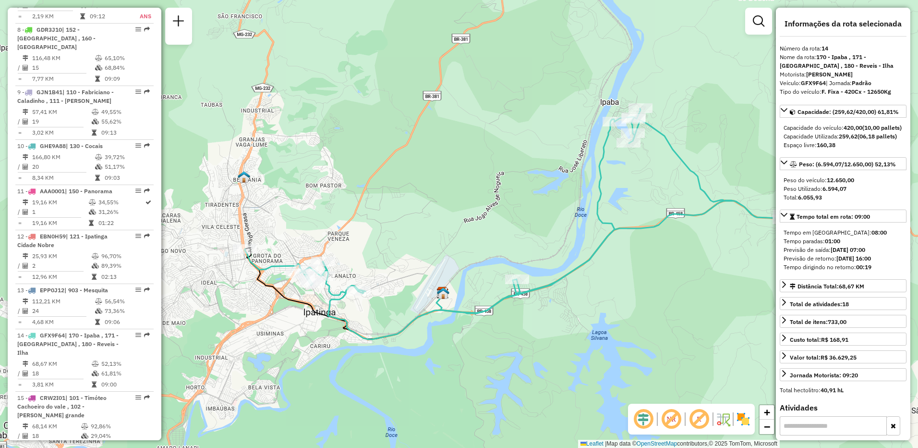
click at [698, 424] on em at bounding box center [699, 418] width 23 height 23
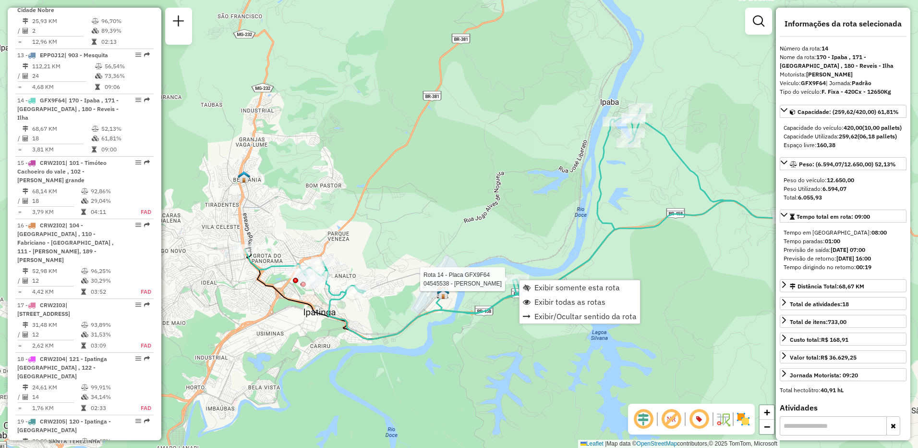
scroll to position [1081, 0]
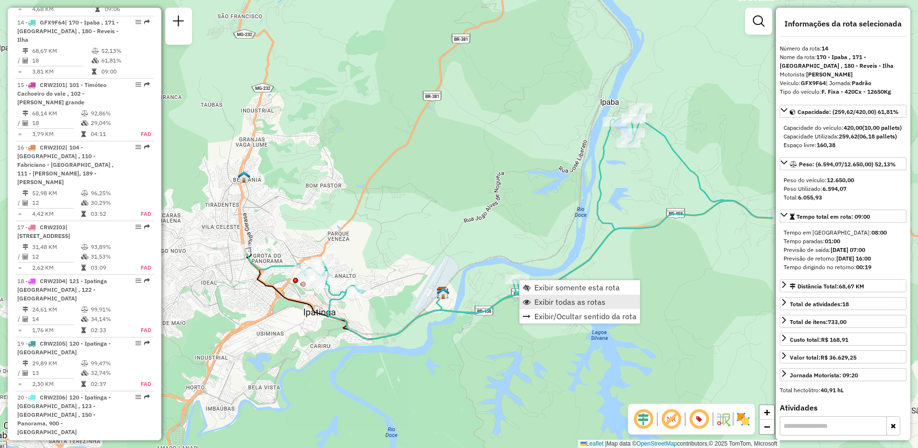
click at [559, 300] on span "Exibir todas as rotas" at bounding box center [569, 302] width 71 height 8
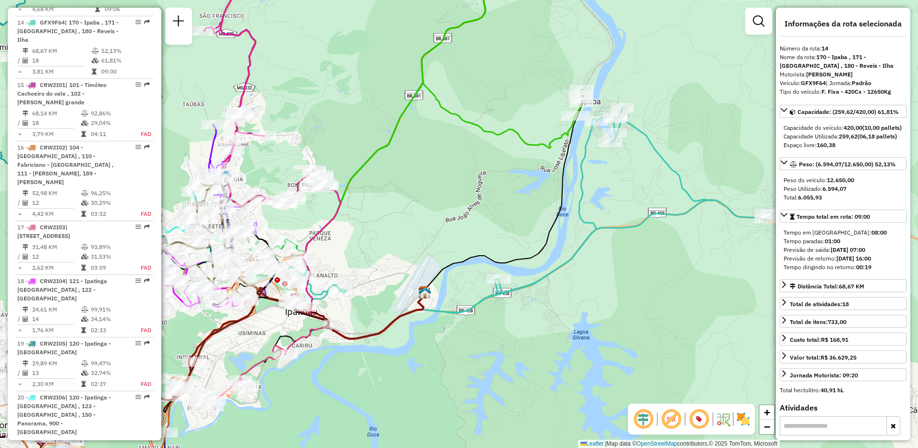
drag, startPoint x: 640, startPoint y: 306, endPoint x: 621, endPoint y: 305, distance: 18.3
click at [621, 305] on div "Janela de atendimento Grade de atendimento Capacidade Transportadoras Veículos …" at bounding box center [459, 224] width 918 height 448
click at [558, 290] on span "Exibir somente esta rota" at bounding box center [562, 287] width 85 height 8
